Goal: Transaction & Acquisition: Purchase product/service

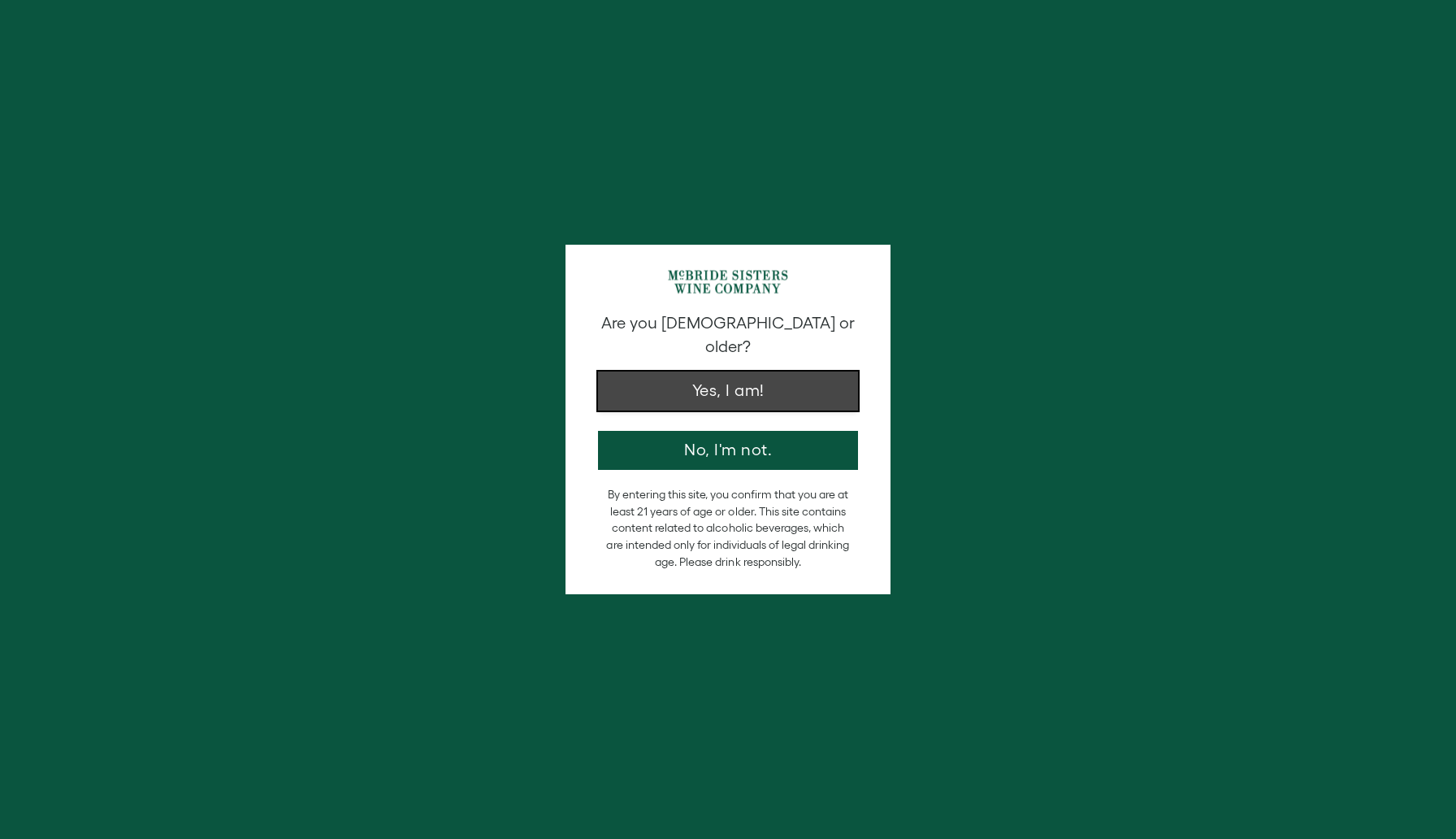
click at [706, 376] on button "Yes, I am!" at bounding box center [728, 390] width 260 height 39
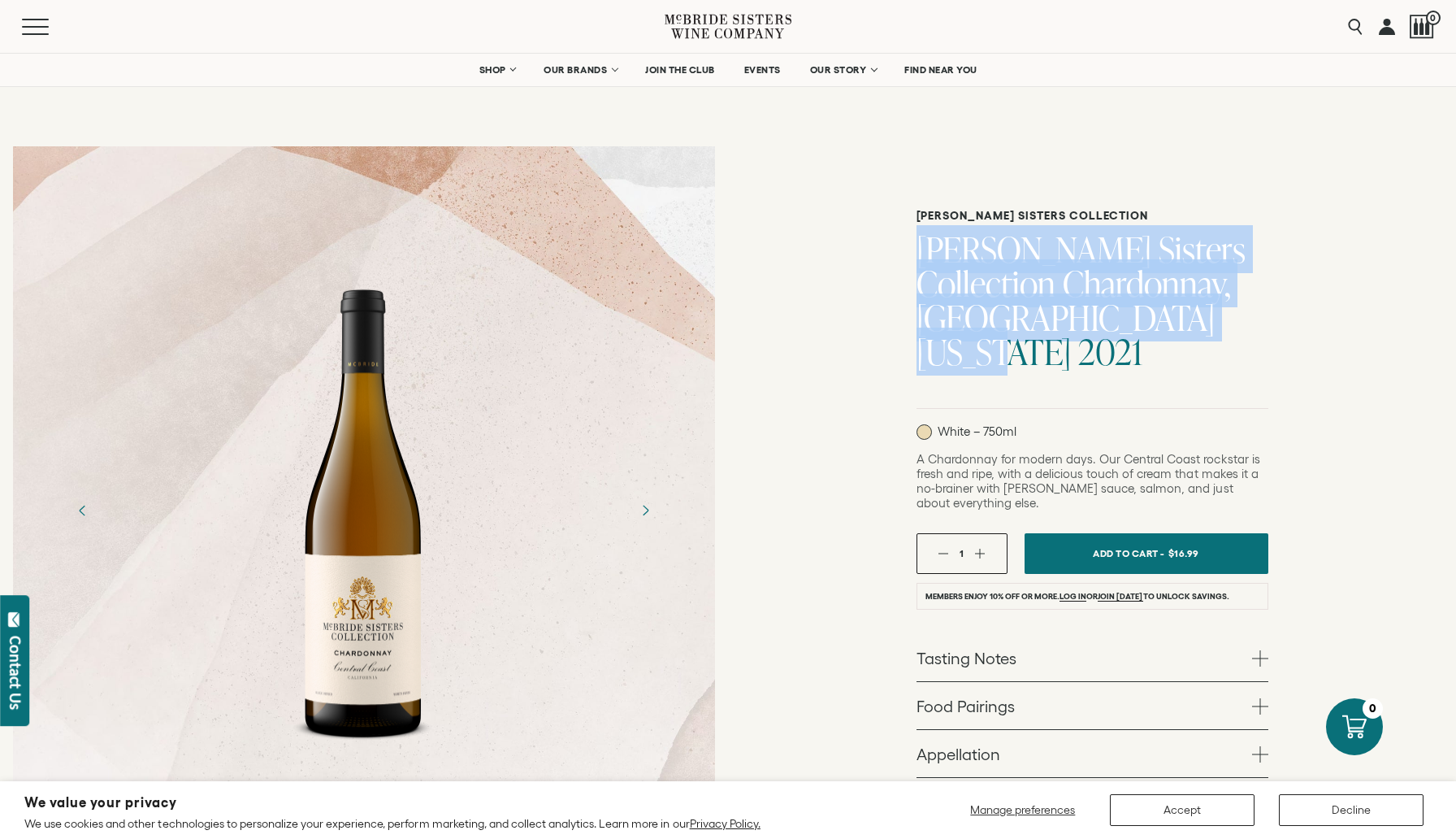
drag, startPoint x: 1198, startPoint y: 319, endPoint x: 927, endPoint y: 247, distance: 280.4
click at [927, 247] on h1 "[PERSON_NAME] Sisters Collection Chardonnay, [GEOGRAPHIC_DATA][US_STATE] 2021" at bounding box center [1092, 301] width 352 height 137
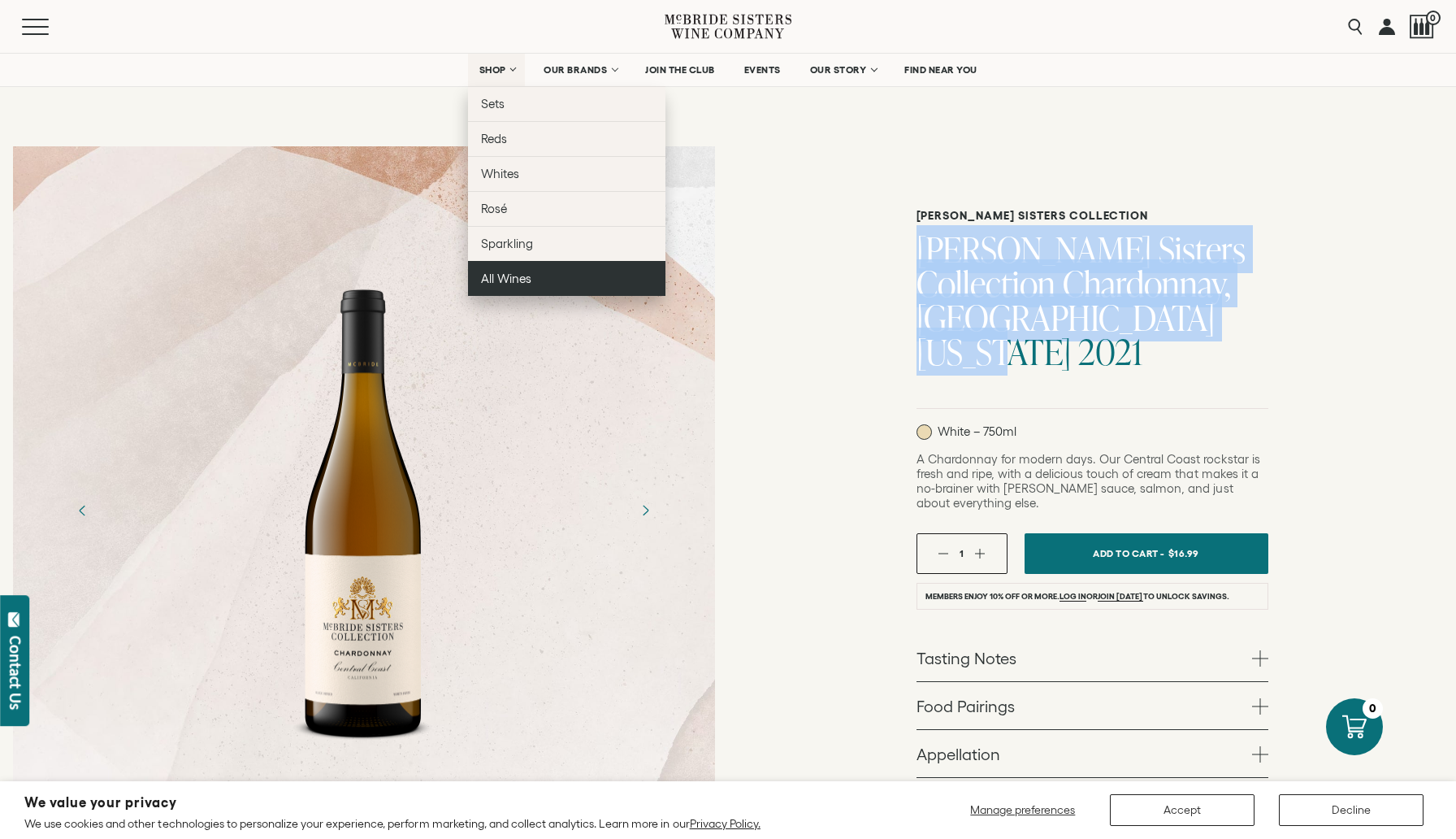
click at [510, 279] on span "All Wines" at bounding box center [506, 278] width 51 height 14
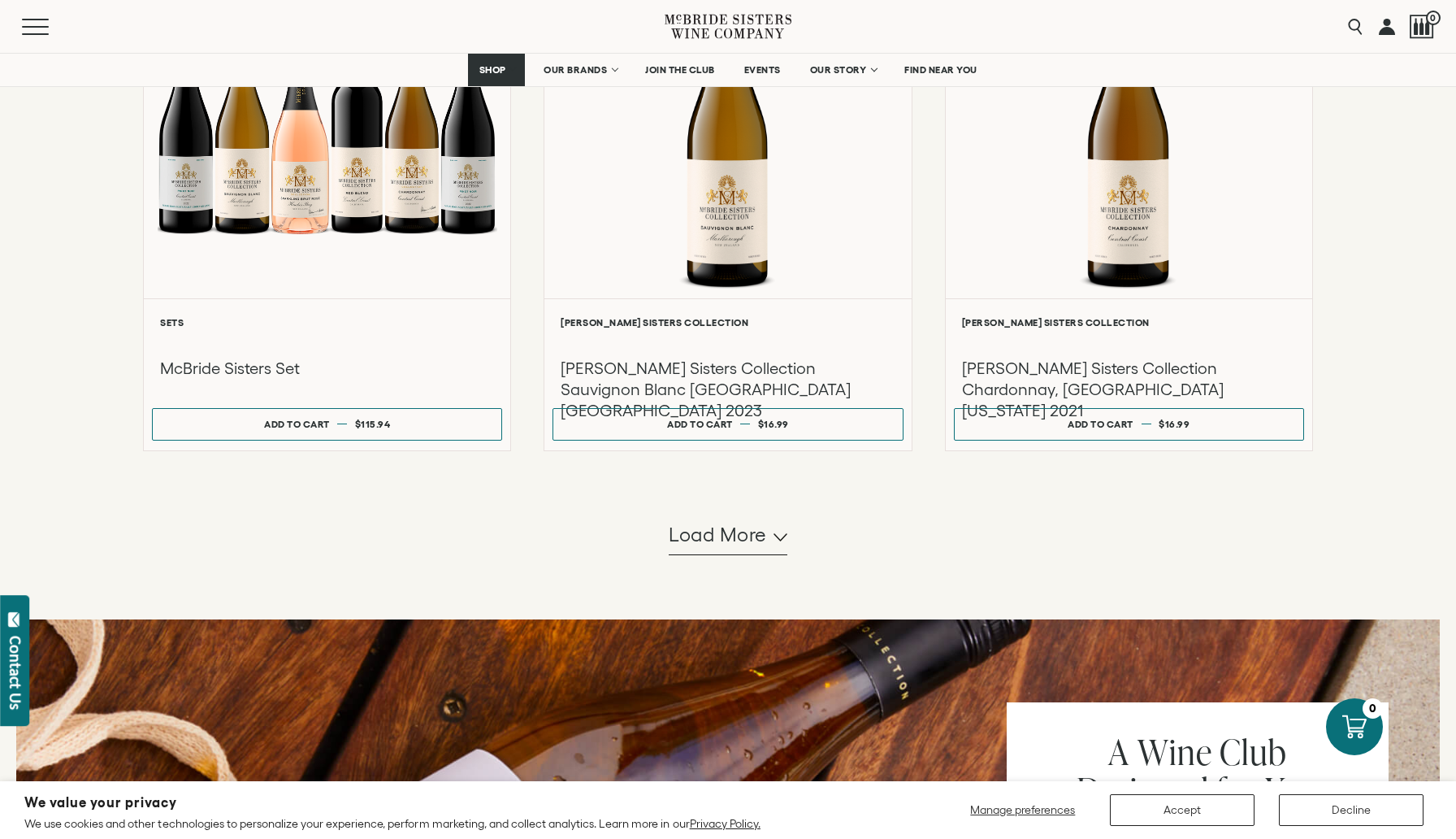
scroll to position [1432, 0]
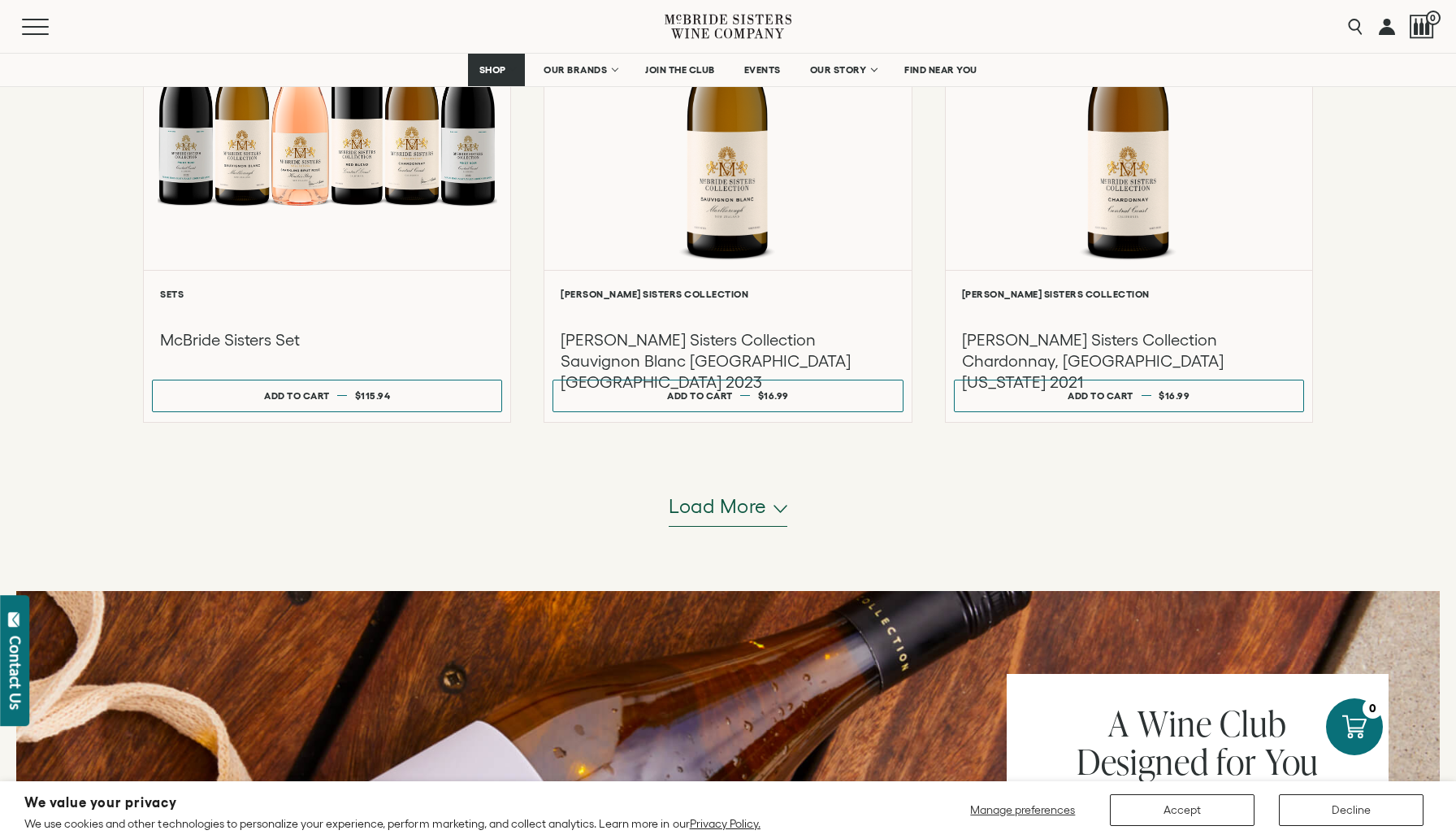
click at [756, 519] on span "Load more" at bounding box center [718, 507] width 99 height 28
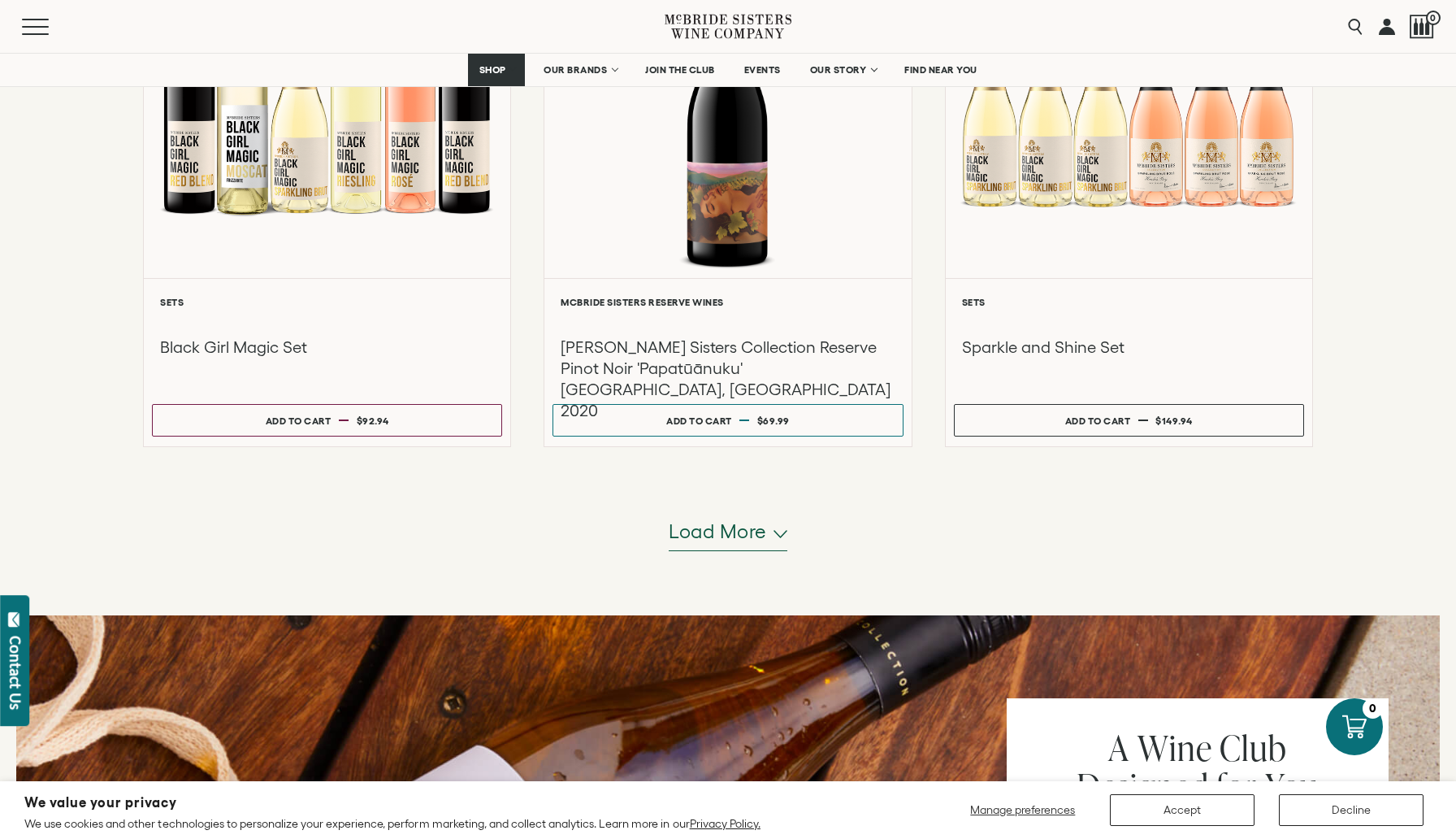
scroll to position [3056, 0]
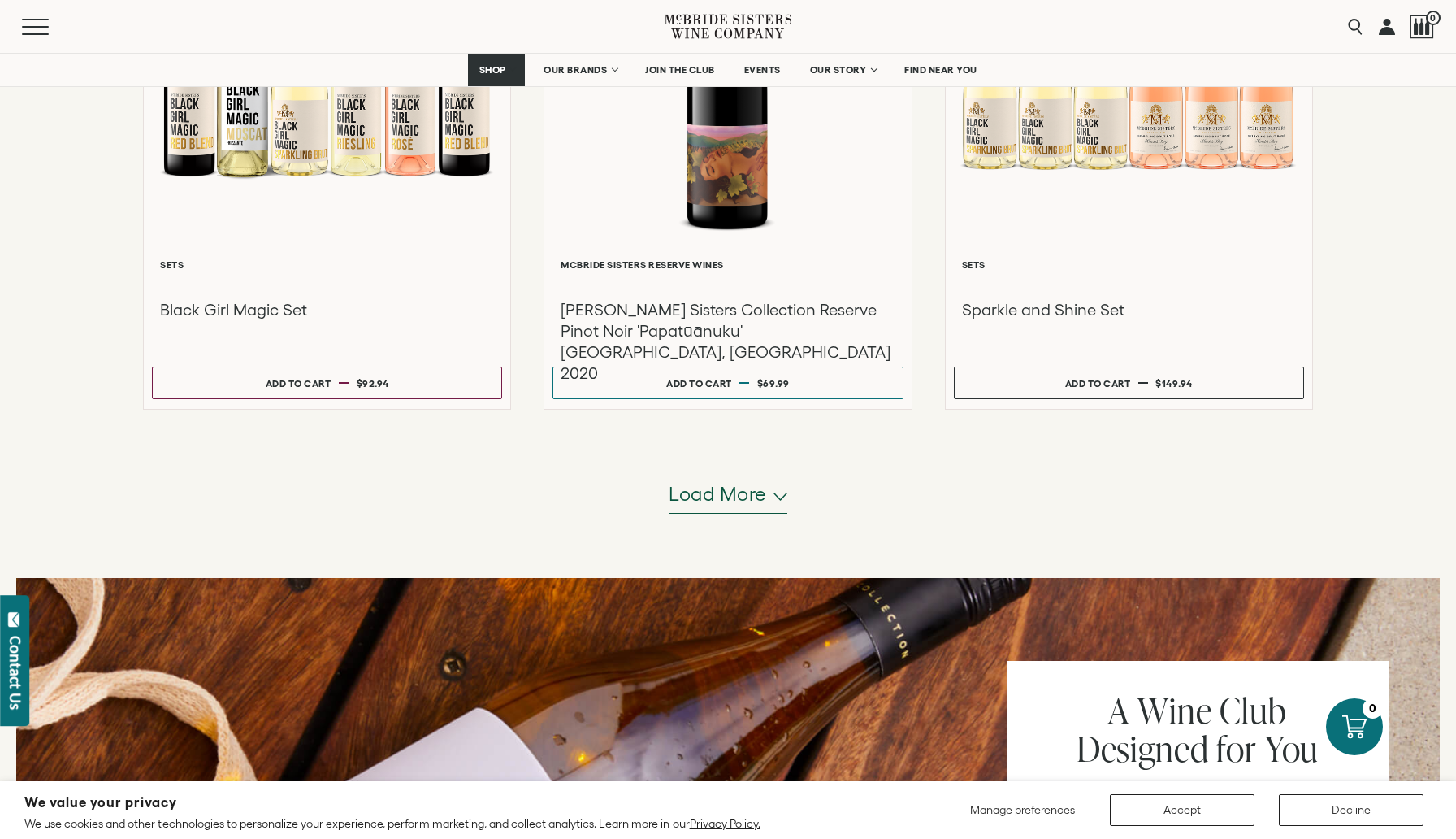
click at [723, 494] on span "Load more" at bounding box center [718, 494] width 99 height 28
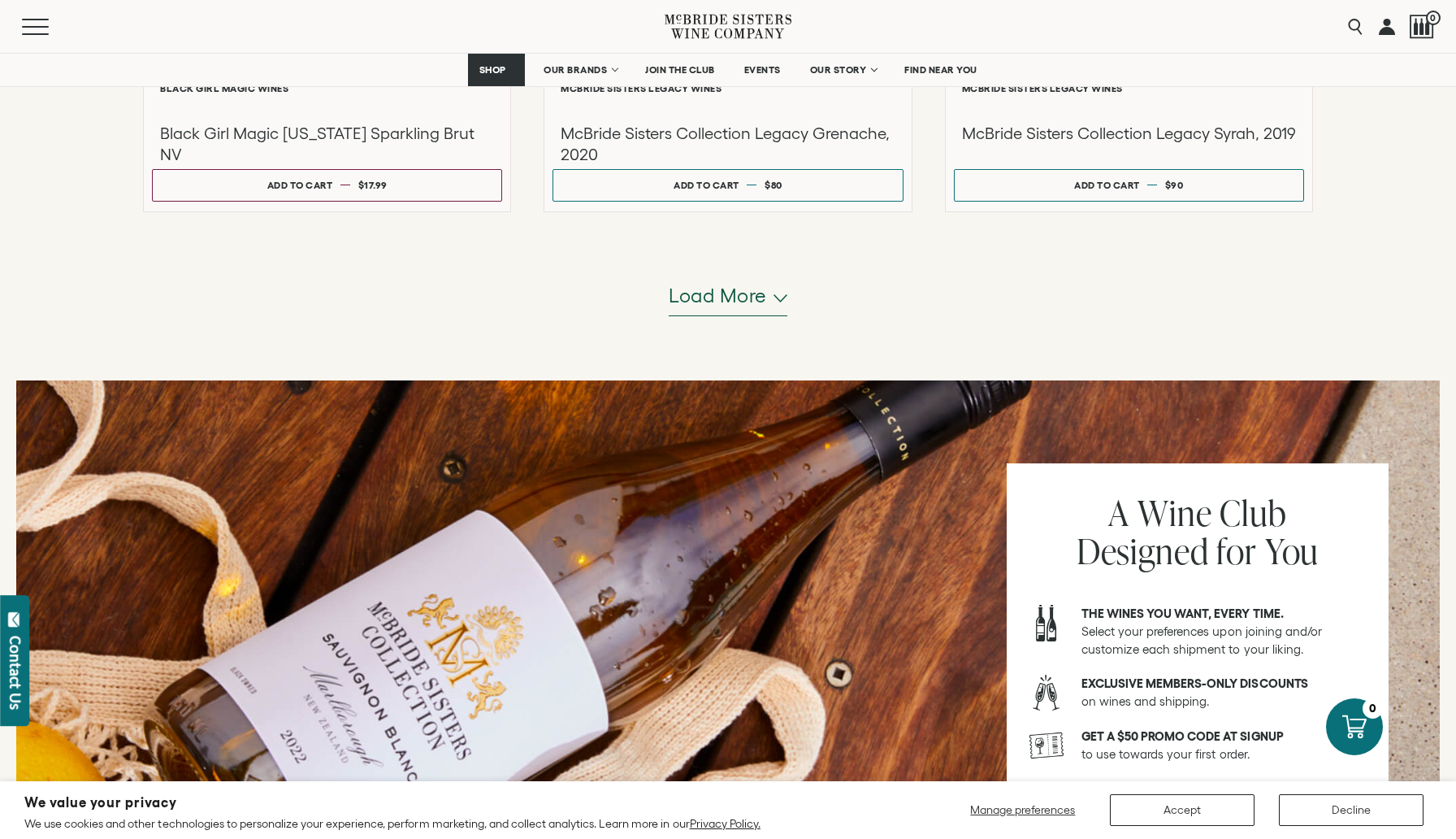
scroll to position [5087, 0]
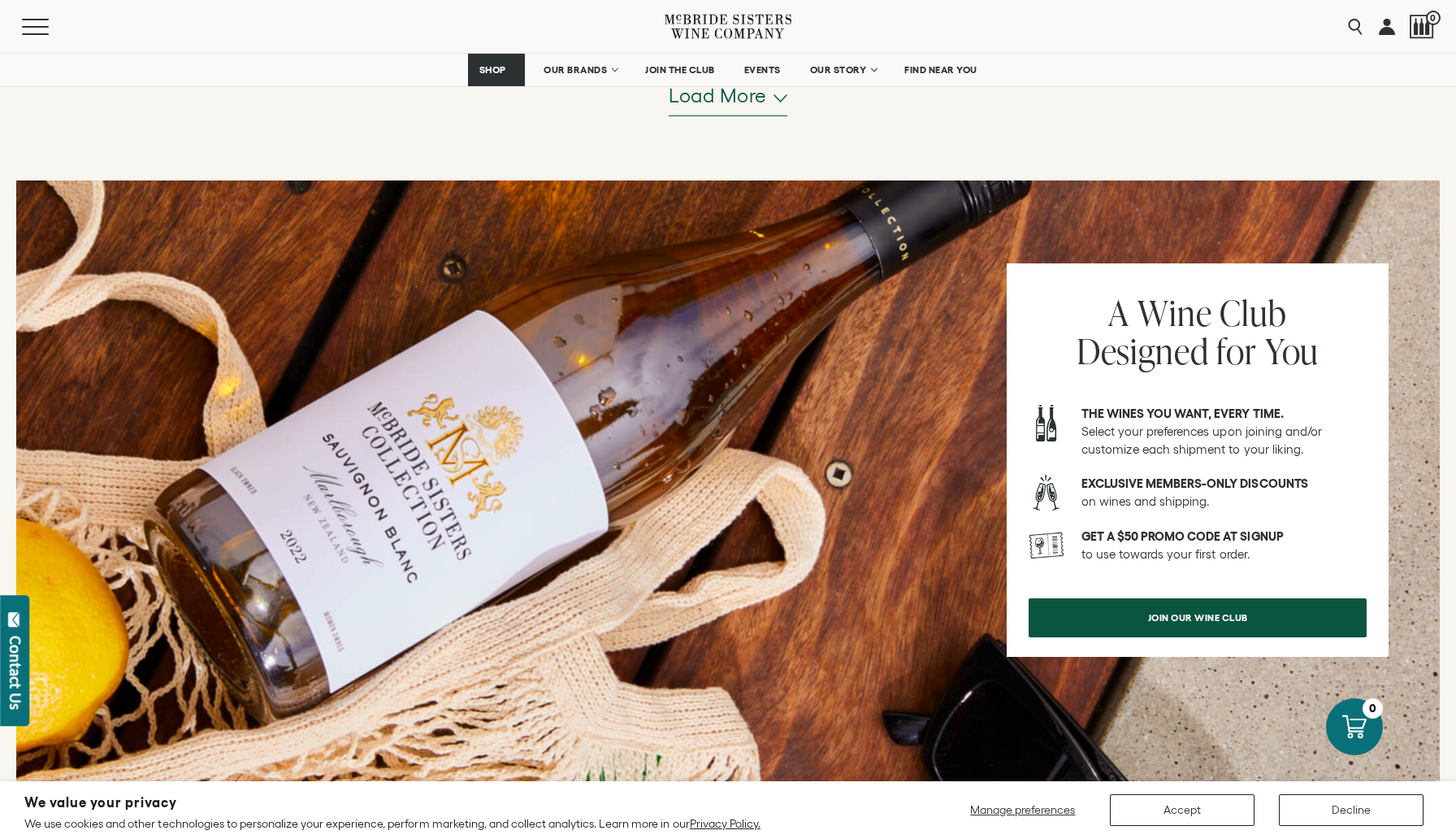
click at [758, 106] on span "Load more" at bounding box center [718, 96] width 99 height 28
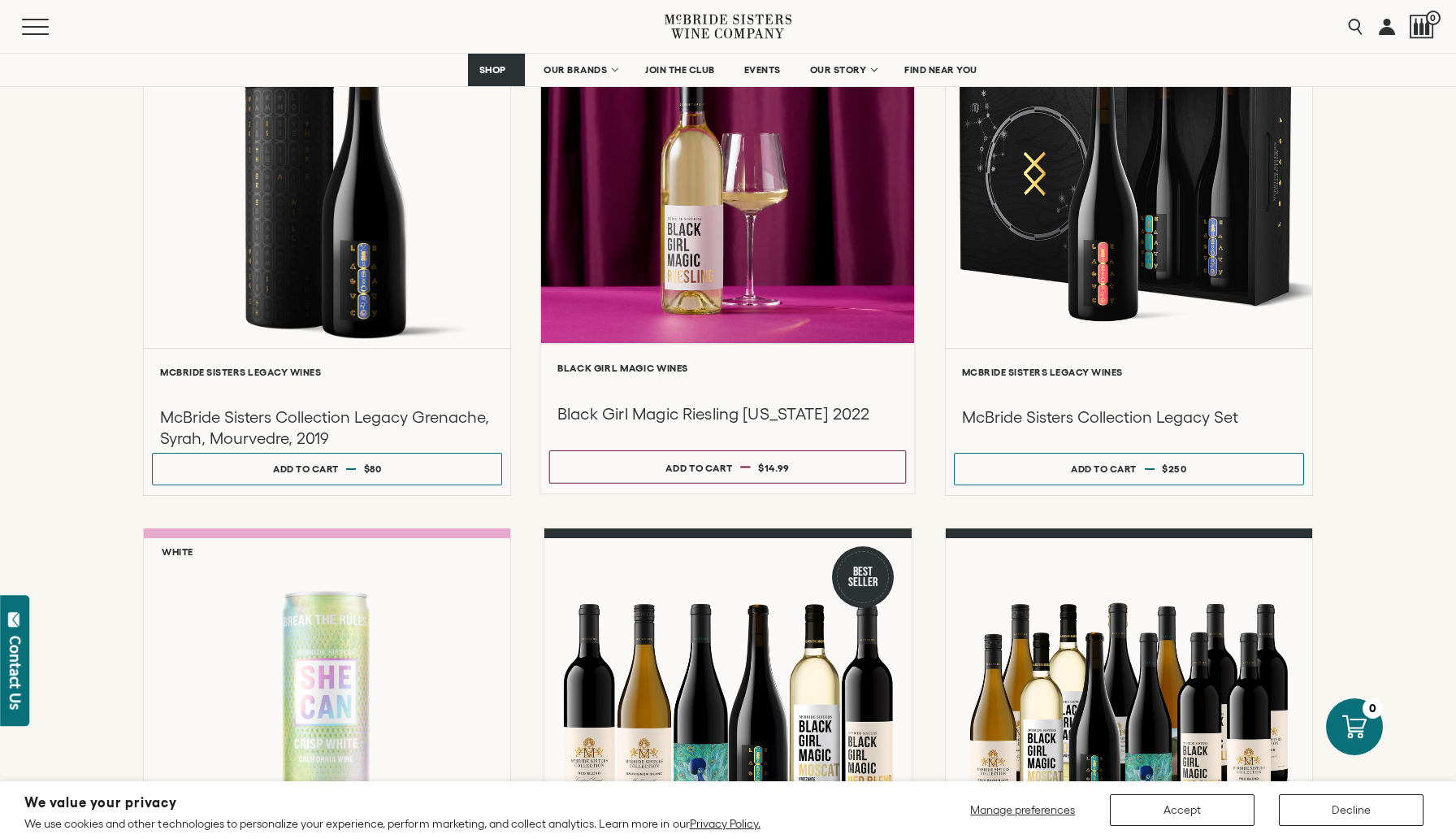
scroll to position [5162, 0]
